Goal: Navigation & Orientation: Find specific page/section

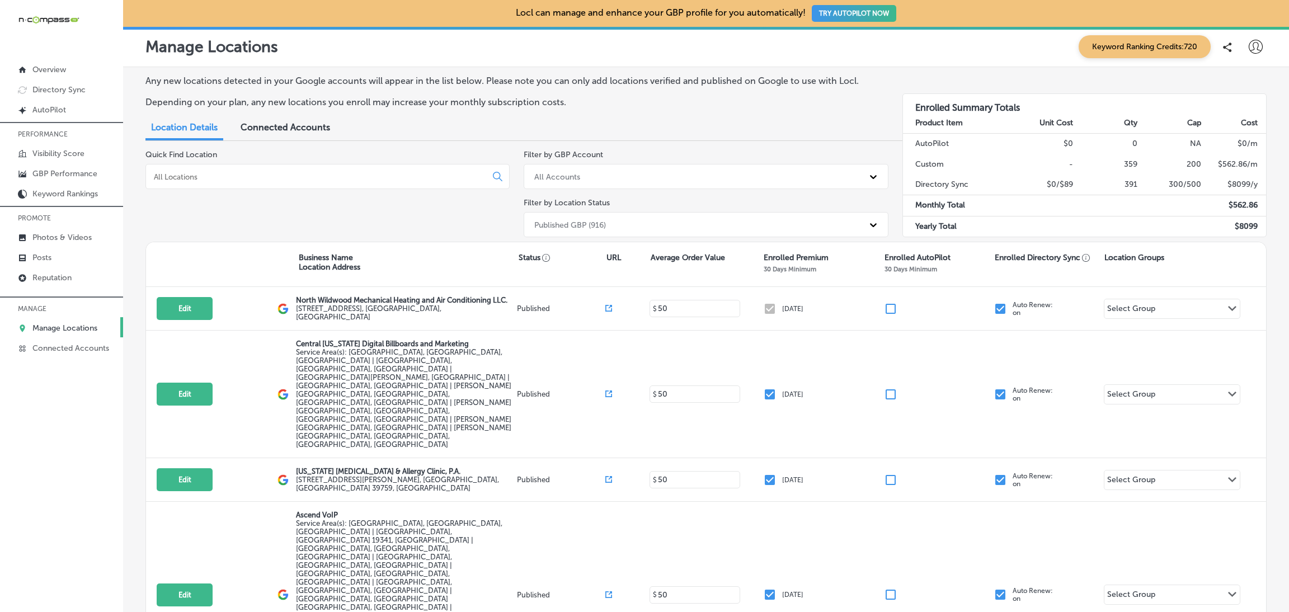
click at [345, 167] on div at bounding box center [327, 176] width 364 height 25
click at [351, 173] on input at bounding box center [318, 177] width 331 height 10
click at [59, 175] on p "GBP Performance" at bounding box center [64, 174] width 65 height 10
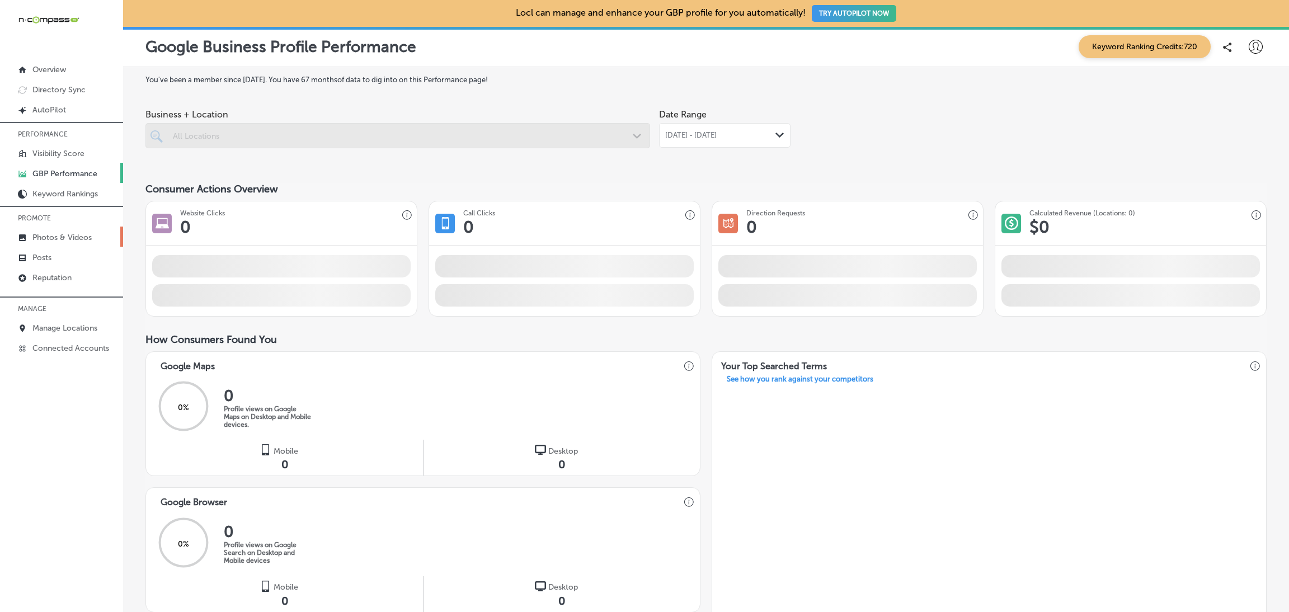
click at [54, 233] on p "Photos & Videos" at bounding box center [61, 238] width 59 height 10
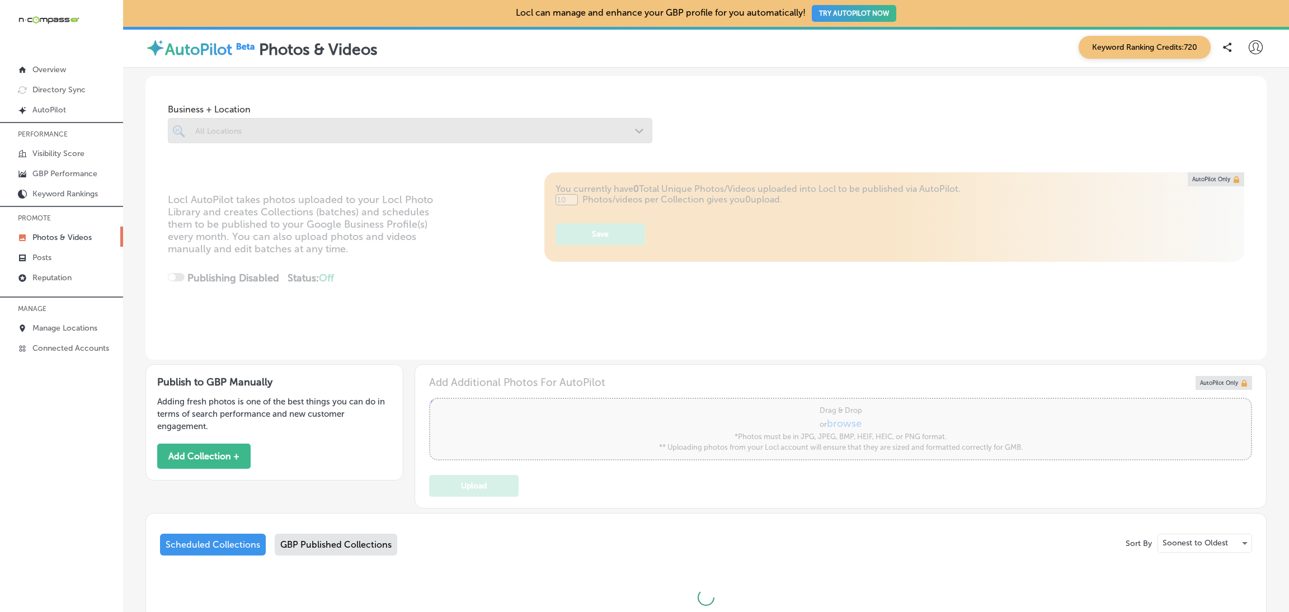
type input "0"
click at [72, 324] on p "Manage Locations" at bounding box center [64, 328] width 65 height 10
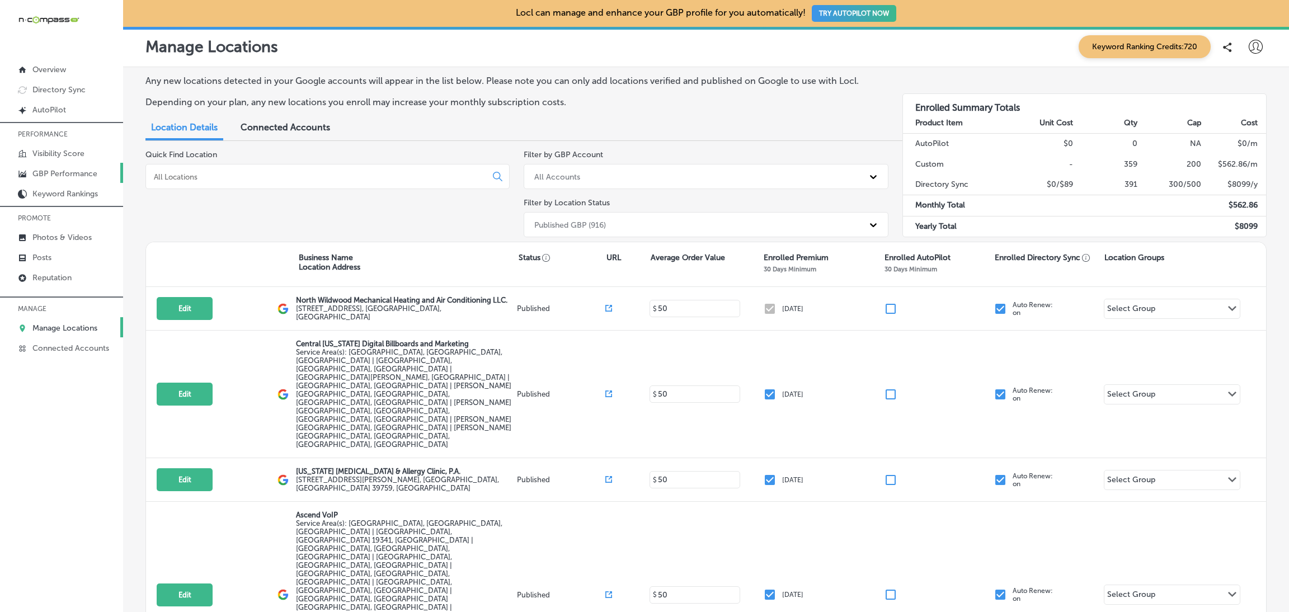
click at [65, 175] on p "GBP Performance" at bounding box center [64, 174] width 65 height 10
click at [58, 176] on p "GBP Performance" at bounding box center [64, 174] width 65 height 10
